Goal: Navigation & Orientation: Go to known website

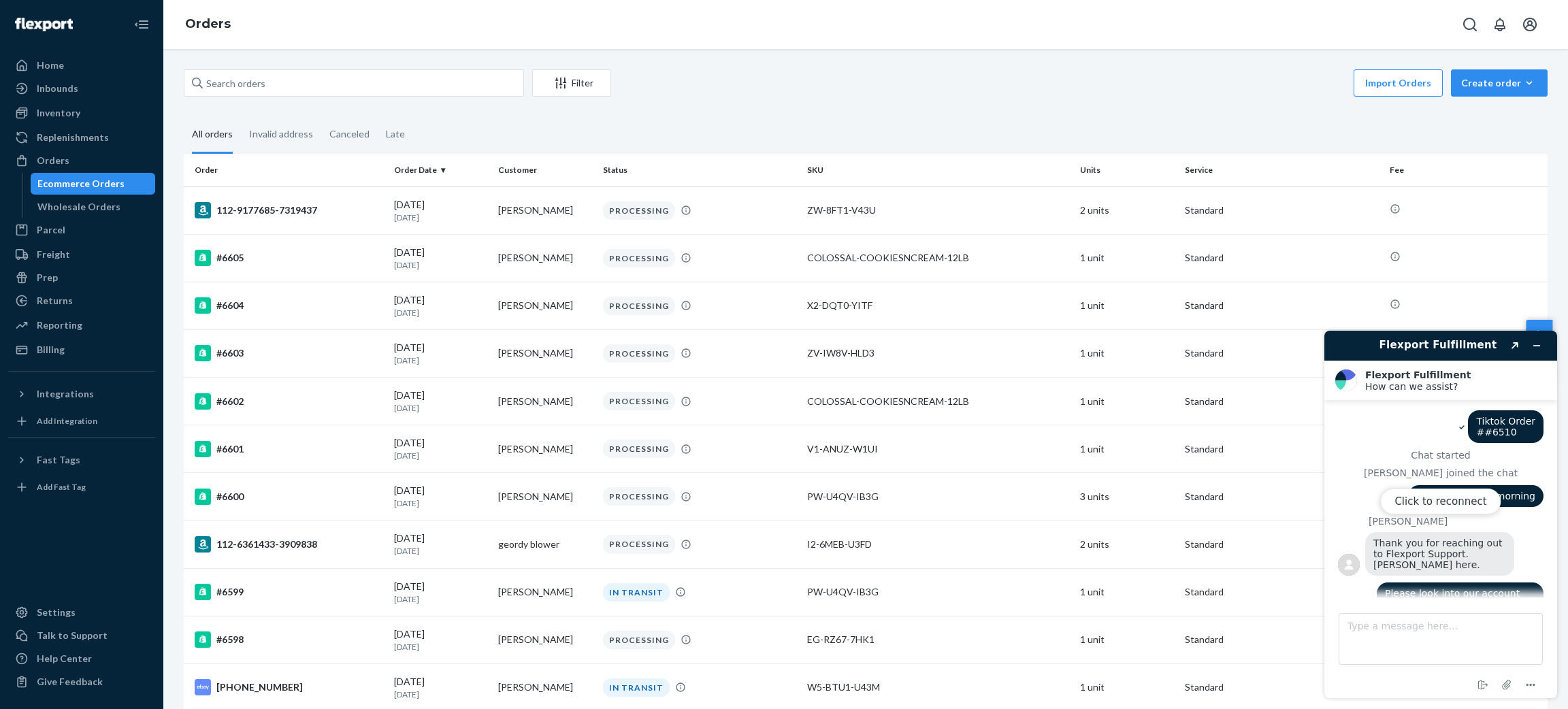
scroll to position [2843, 0]
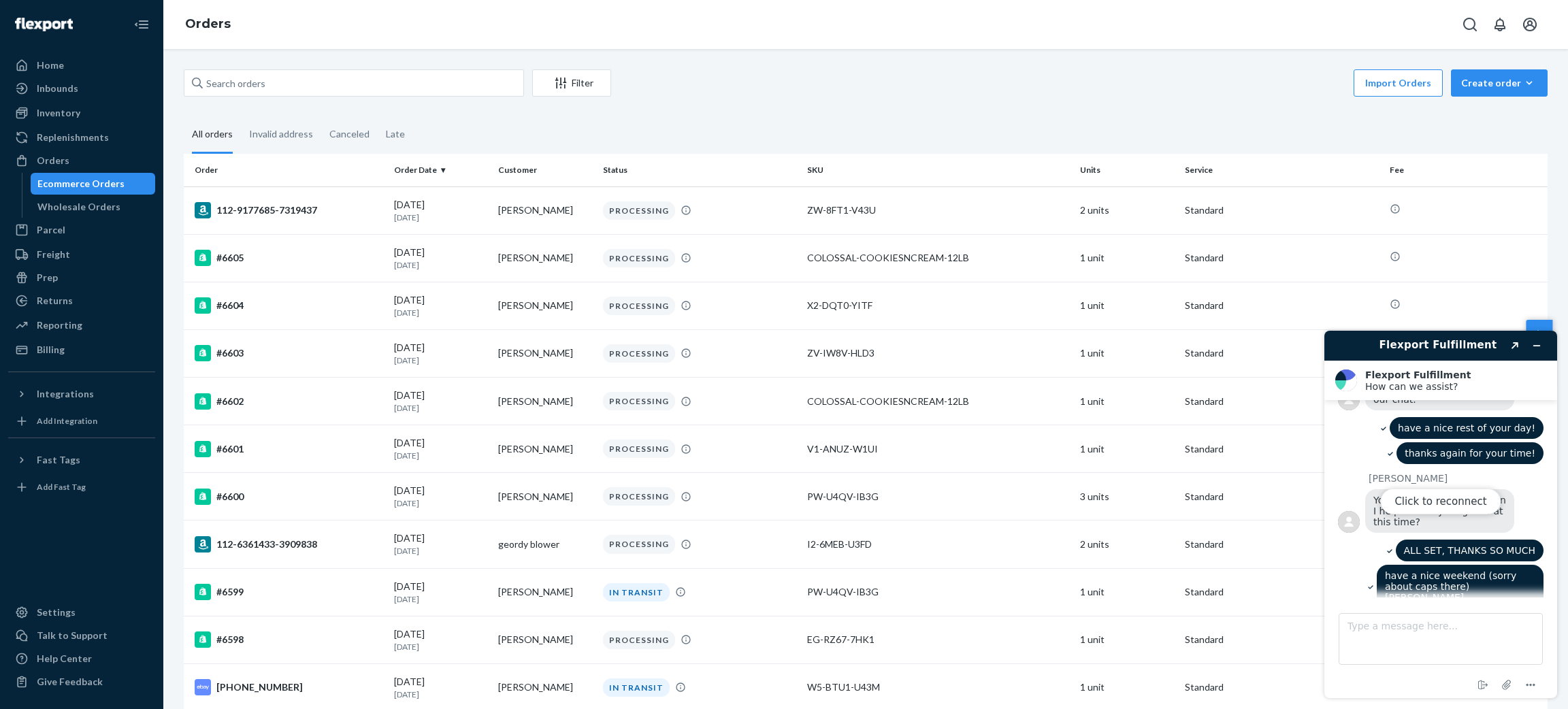
click at [1540, 341] on div "Click to reconnect" at bounding box center [1440, 514] width 233 height 368
click at [1537, 343] on div "Click to reconnect" at bounding box center [1440, 514] width 233 height 368
click at [1397, 497] on button "Click to reconnect" at bounding box center [1440, 501] width 120 height 26
click at [1530, 346] on button "Minimize widget" at bounding box center [1537, 346] width 22 height 19
